Goal: Ask a question

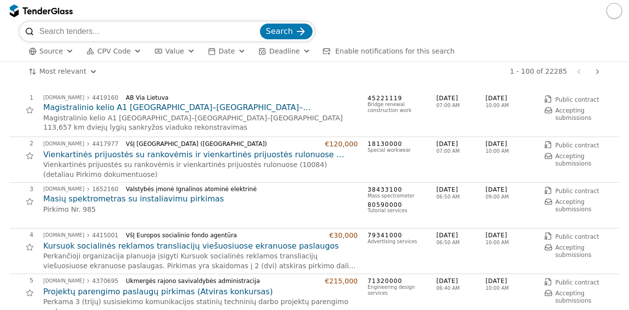
click at [148, 111] on h2 "Magistralinio kelio A1 [GEOGRAPHIC_DATA]–[GEOGRAPHIC_DATA]–[GEOGRAPHIC_DATA] 11…" at bounding box center [200, 107] width 314 height 11
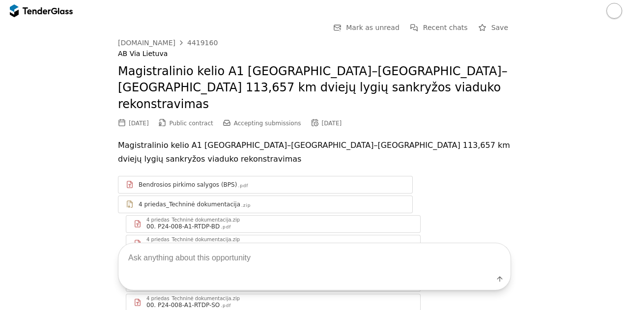
click at [229, 223] on div "00. P24-008-A1-RTDP-BD .pdf" at bounding box center [279, 227] width 266 height 8
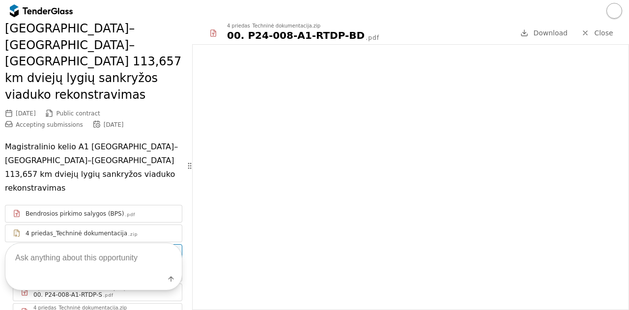
scroll to position [74, 0]
click at [134, 271] on div "00. P24-008-A1-RTDP-ER .pdf" at bounding box center [103, 275] width 141 height 8
click at [132, 227] on div "Label" at bounding box center [93, 266] width 187 height 87
click at [105, 232] on div "Label" at bounding box center [93, 266] width 187 height 87
drag, startPoint x: 105, startPoint y: 232, endPoint x: 85, endPoint y: 233, distance: 19.7
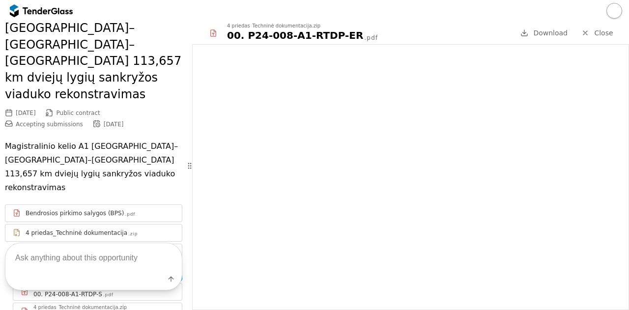
click at [85, 233] on div "Label" at bounding box center [93, 266] width 187 height 87
click at [135, 227] on div "Label" at bounding box center [93, 266] width 187 height 87
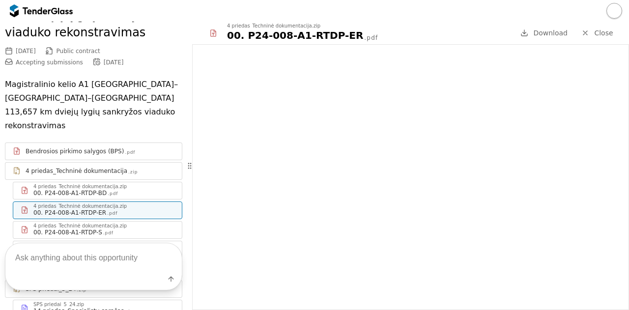
scroll to position [142, 0]
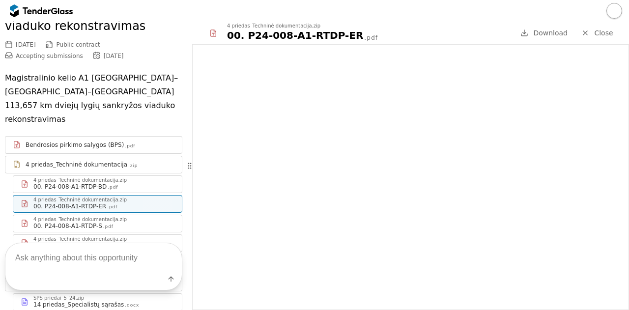
click at [83, 222] on div "00. P24-008-A1-RTDP-S" at bounding box center [67, 226] width 69 height 8
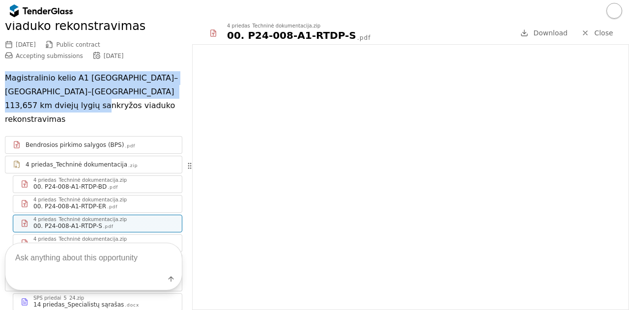
drag, startPoint x: 64, startPoint y: 61, endPoint x: 6, endPoint y: 31, distance: 65.7
click at [6, 71] on p "Magistralinio kelio A1 [GEOGRAPHIC_DATA]–[GEOGRAPHIC_DATA]–[GEOGRAPHIC_DATA] 11…" at bounding box center [93, 98] width 177 height 55
copy p "Magistralinio kelio A1 [GEOGRAPHIC_DATA]–[GEOGRAPHIC_DATA]–[GEOGRAPHIC_DATA] 11…"
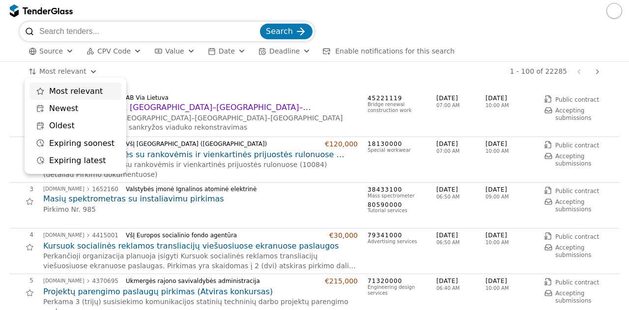
click at [65, 77] on html "Search Source CPV Code Type Buyer Value Date Deadline Enable notifications for …" at bounding box center [314, 155] width 629 height 310
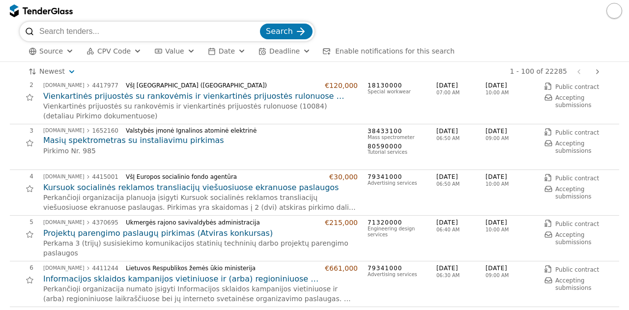
scroll to position [59, 0]
click at [183, 233] on h2 "Projektų parengimo paslaugų pirkimas (Atviras konkursas)" at bounding box center [200, 232] width 314 height 11
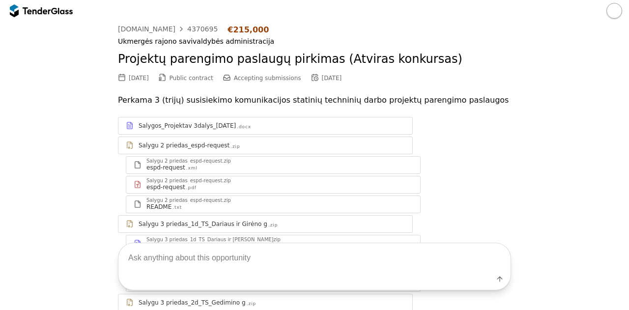
scroll to position [12, 0]
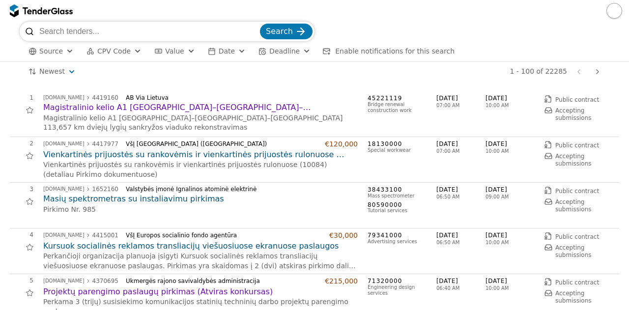
click at [136, 113] on p "Magistralinio kelio A1 [GEOGRAPHIC_DATA]–[GEOGRAPHIC_DATA]–[GEOGRAPHIC_DATA] 11…" at bounding box center [200, 122] width 314 height 19
click at [143, 112] on h2 "Magistralinio kelio A1 [GEOGRAPHIC_DATA]–[GEOGRAPHIC_DATA]–[GEOGRAPHIC_DATA] 11…" at bounding box center [200, 107] width 314 height 11
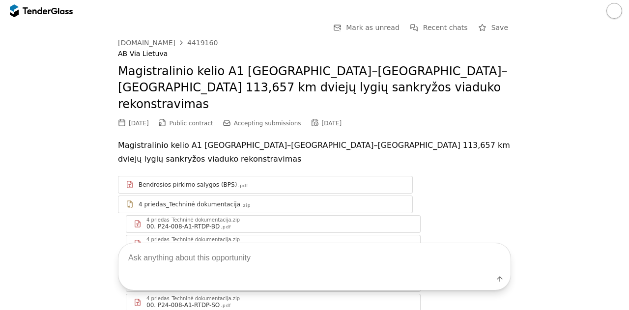
click at [187, 39] on div "4419160" at bounding box center [202, 42] width 30 height 7
click at [262, 265] on textarea at bounding box center [314, 257] width 392 height 29
type textarea "ar kartu reikia darbo projekto?"
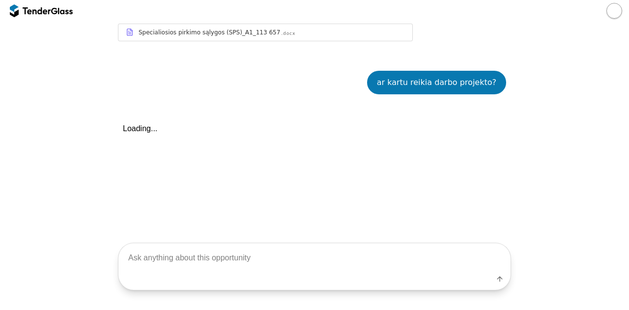
scroll to position [746, 0]
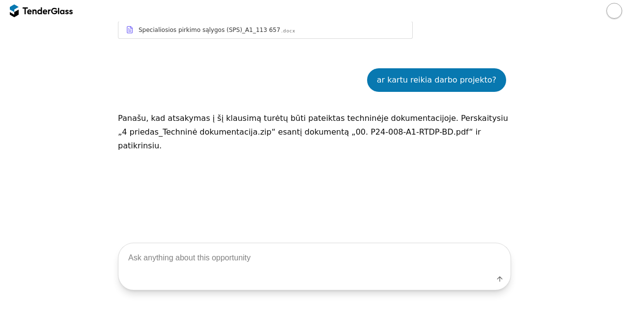
click at [245, 271] on textarea at bounding box center [314, 257] width 392 height 29
type textarea "perskaityk prašau"
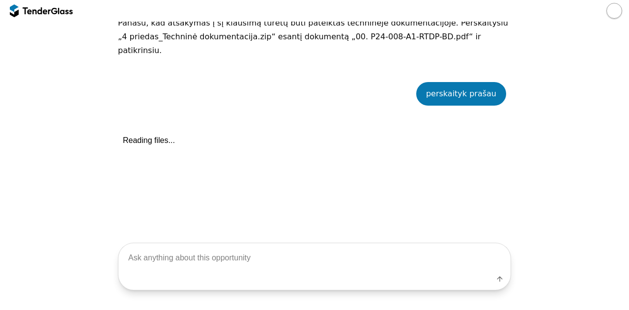
scroll to position [746, 0]
